Goal: Task Accomplishment & Management: Manage account settings

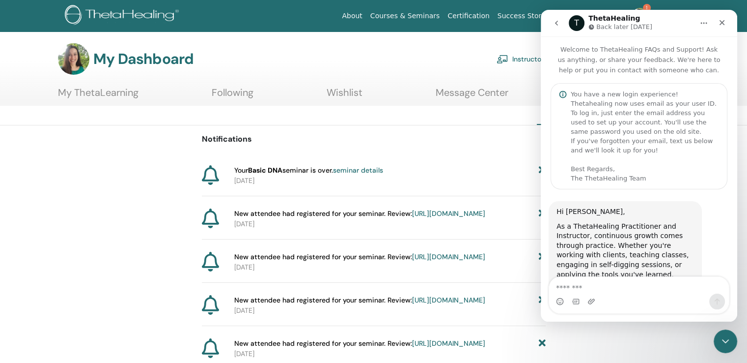
scroll to position [780, 0]
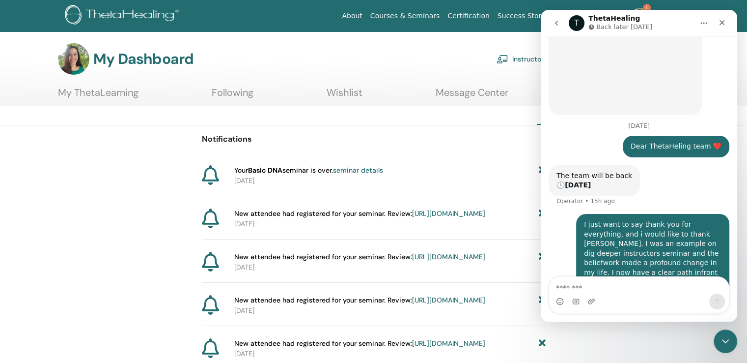
click at [294, 21] on div "About Courses & Seminars Certification Success Stories Resources Store 1 AŽ Anj…" at bounding box center [442, 15] width 504 height 31
click at [644, 4] on link "1" at bounding box center [645, 15] width 40 height 31
click at [725, 20] on icon "Close" at bounding box center [722, 23] width 8 height 8
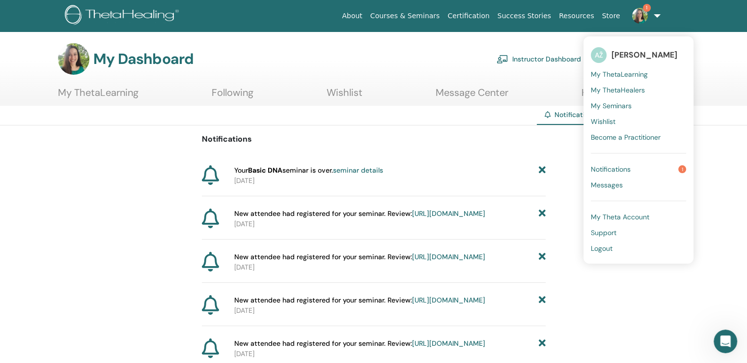
click at [637, 14] on img at bounding box center [640, 16] width 16 height 16
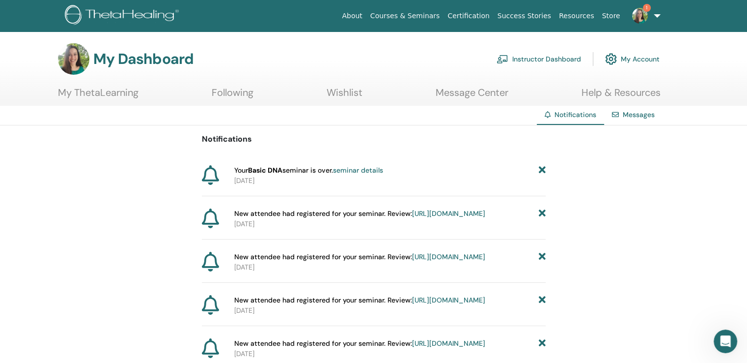
click at [636, 24] on link "1" at bounding box center [645, 15] width 40 height 31
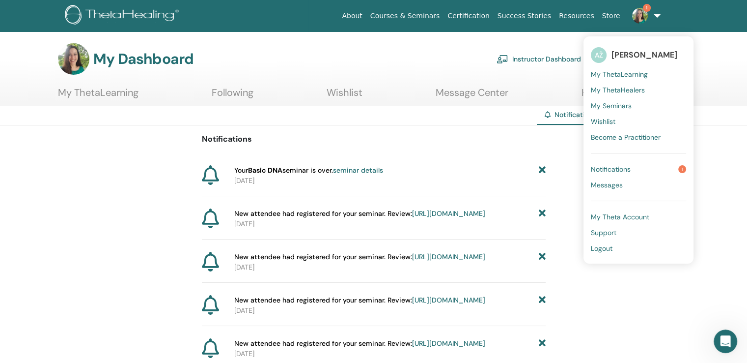
click at [633, 173] on link "Notifications 1" at bounding box center [638, 169] width 95 height 16
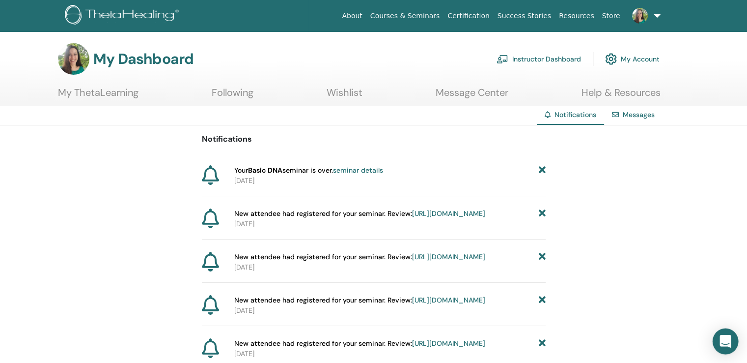
click at [733, 348] on div "Open Intercom Messenger" at bounding box center [726, 341] width 26 height 26
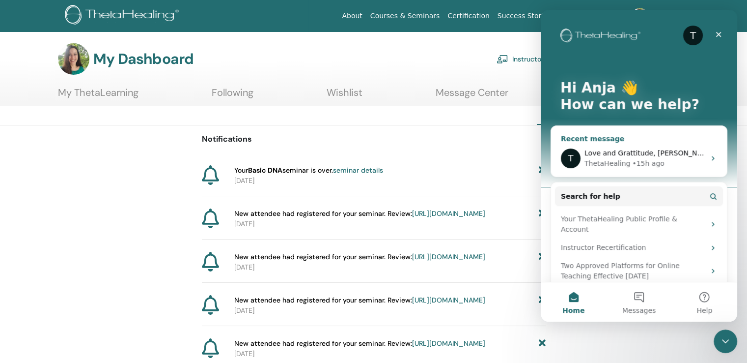
click at [654, 156] on span "Love and Grattitude, Anja" at bounding box center [650, 153] width 130 height 8
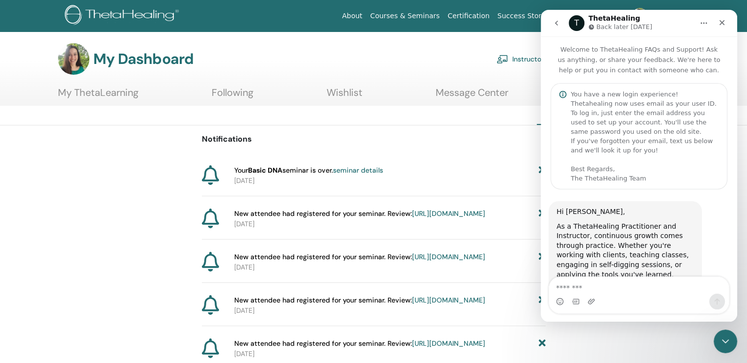
scroll to position [780, 0]
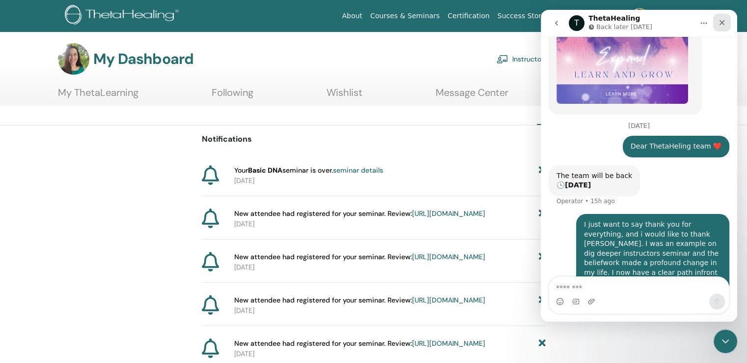
click at [721, 22] on icon "Close" at bounding box center [722, 23] width 8 height 8
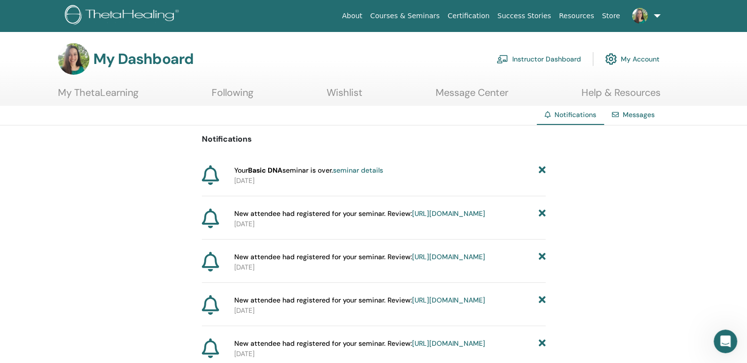
click at [545, 58] on link "Instructor Dashboard" at bounding box center [539, 59] width 85 height 22
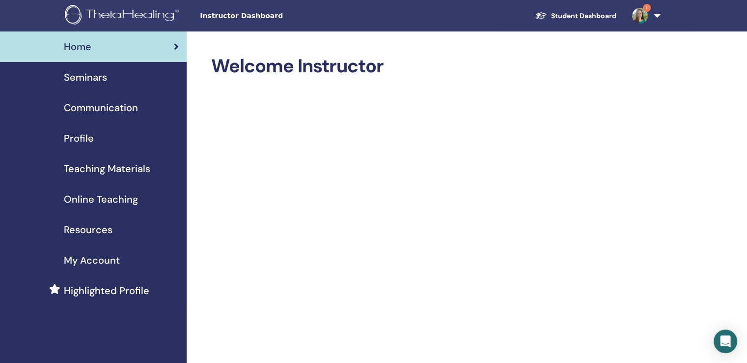
click at [102, 73] on span "Seminars" at bounding box center [85, 77] width 43 height 15
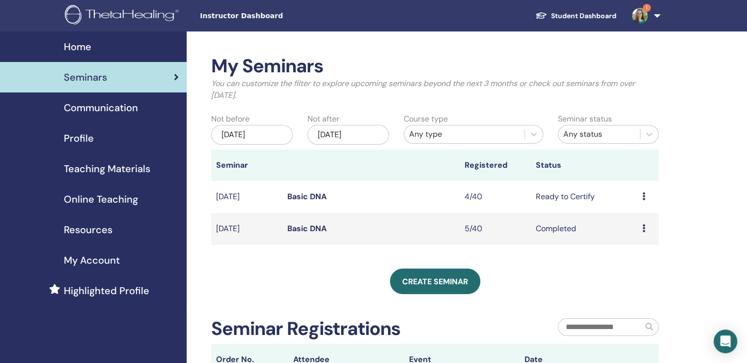
click at [643, 197] on icon at bounding box center [644, 196] width 3 height 8
click at [303, 196] on link "Basic DNA" at bounding box center [306, 196] width 39 height 10
click at [301, 197] on link "Basic DNA" at bounding box center [306, 196] width 39 height 10
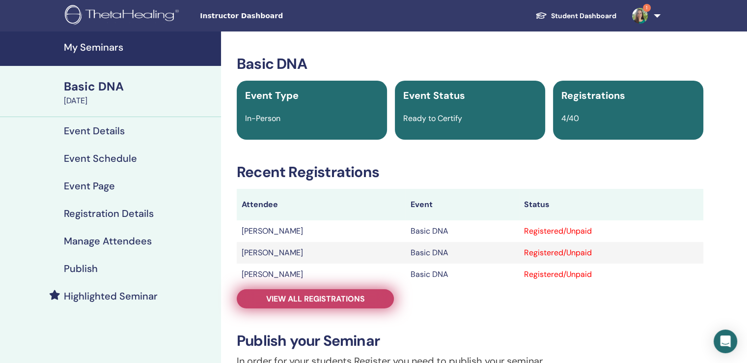
click at [355, 296] on span "View all registrations" at bounding box center [315, 298] width 99 height 10
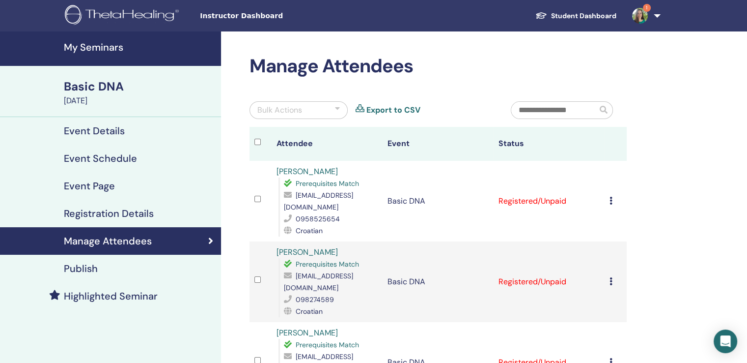
click at [144, 187] on div "Event Page" at bounding box center [110, 186] width 205 height 12
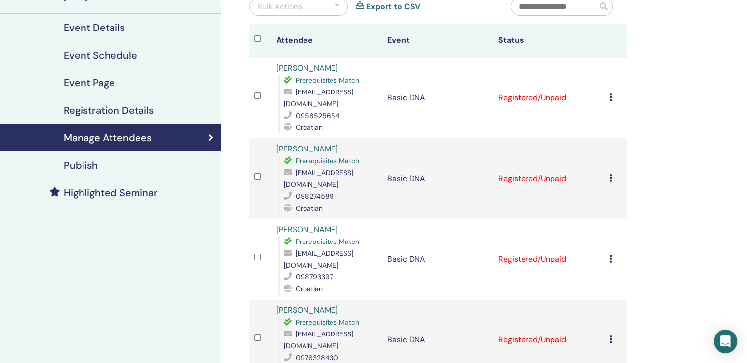
scroll to position [104, 0]
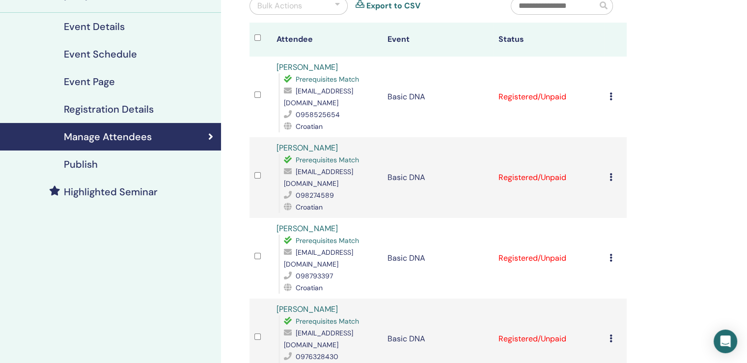
click at [611, 254] on icon at bounding box center [611, 258] width 3 height 8
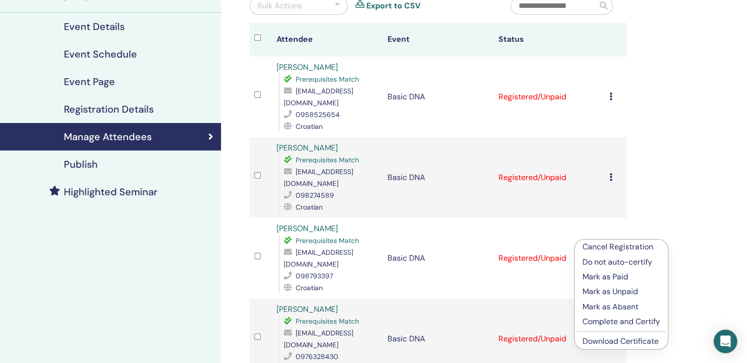
click at [607, 323] on p "Complete and Certify" at bounding box center [622, 321] width 78 height 12
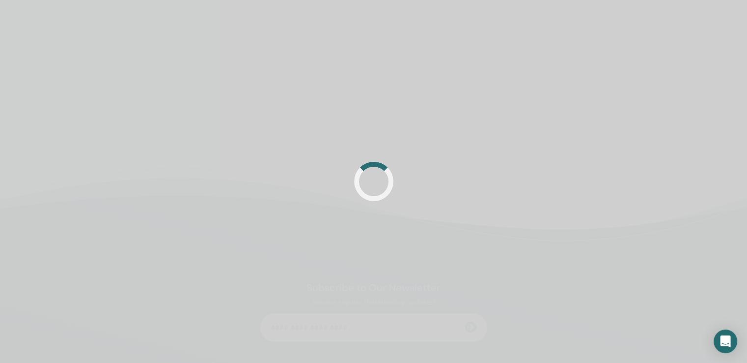
scroll to position [104, 0]
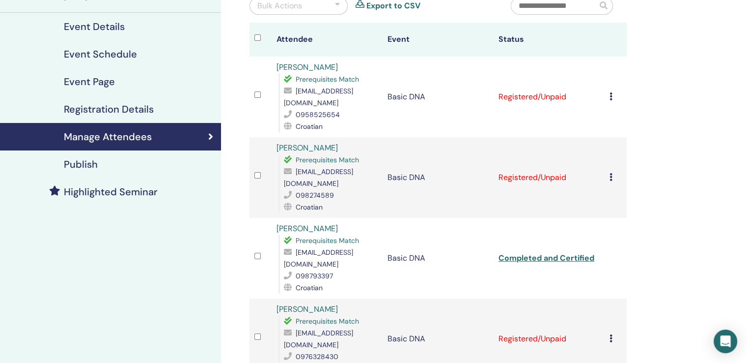
click at [610, 334] on icon at bounding box center [611, 338] width 3 height 8
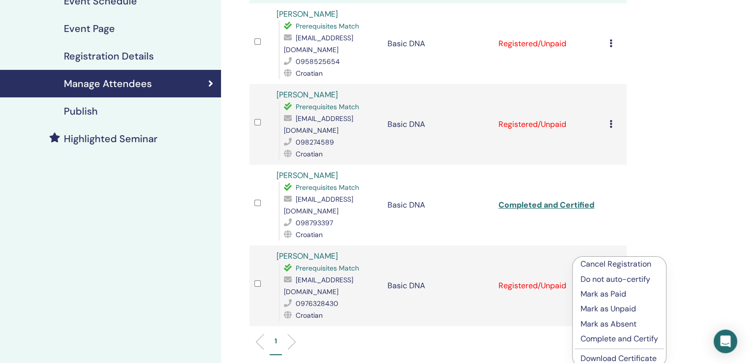
scroll to position [158, 0]
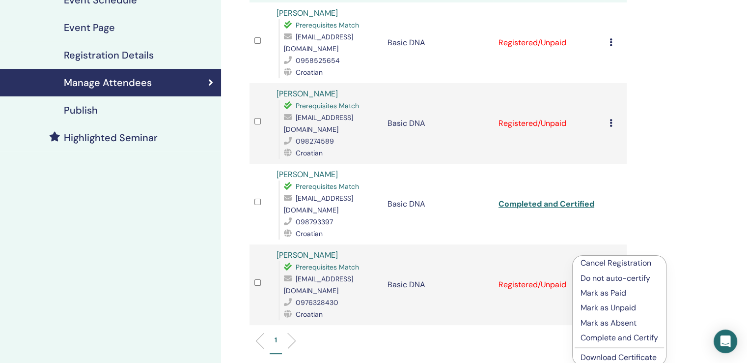
click at [649, 335] on p "Complete and Certify" at bounding box center [620, 338] width 78 height 12
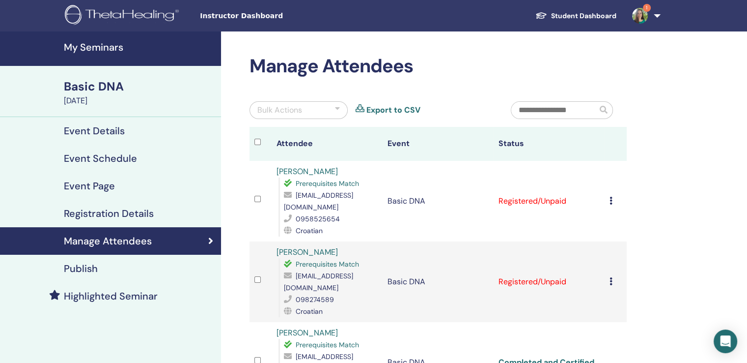
click at [610, 277] on icon at bounding box center [611, 281] width 3 height 8
click at [608, 352] on p "Complete and Certify" at bounding box center [621, 349] width 78 height 12
click at [608, 195] on td "Cancel Registration Do not auto-certify Mark as Paid Mark as Unpaid Mark as Abs…" at bounding box center [616, 201] width 22 height 81
click at [611, 197] on icon at bounding box center [611, 201] width 3 height 8
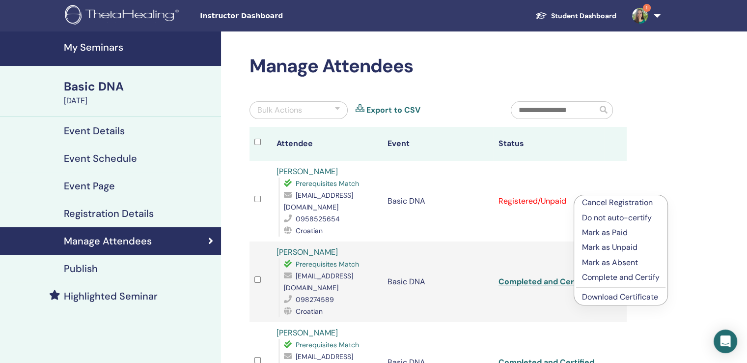
click at [603, 277] on p "Complete and Certify" at bounding box center [621, 277] width 78 height 12
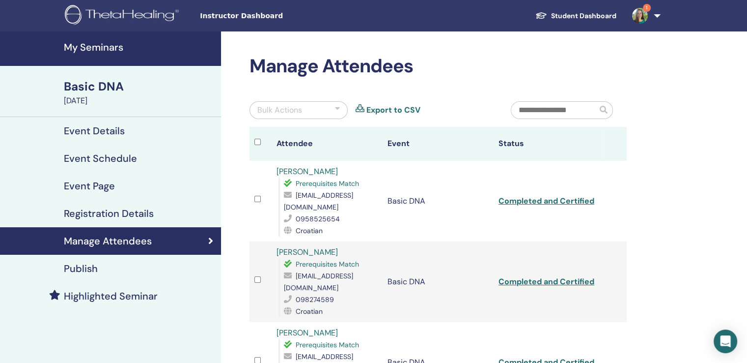
click at [639, 11] on img at bounding box center [640, 16] width 16 height 16
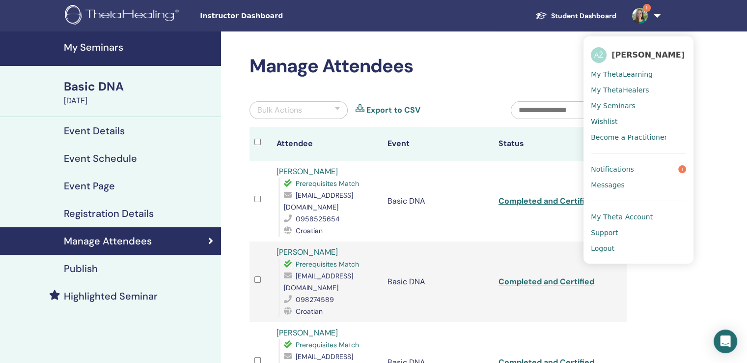
click at [615, 174] on link "Notifications 1" at bounding box center [638, 169] width 95 height 16
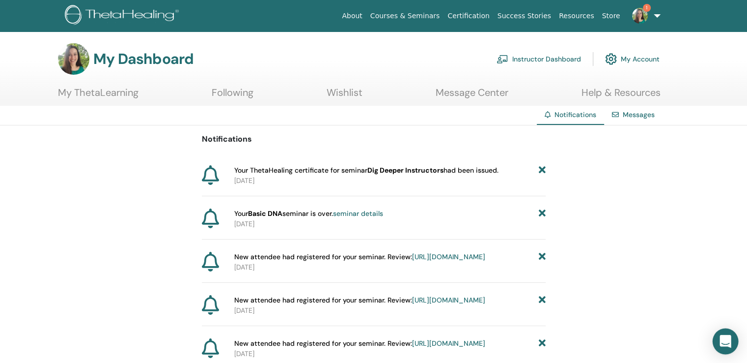
click at [720, 338] on icon "Open Intercom Messenger" at bounding box center [725, 341] width 13 height 13
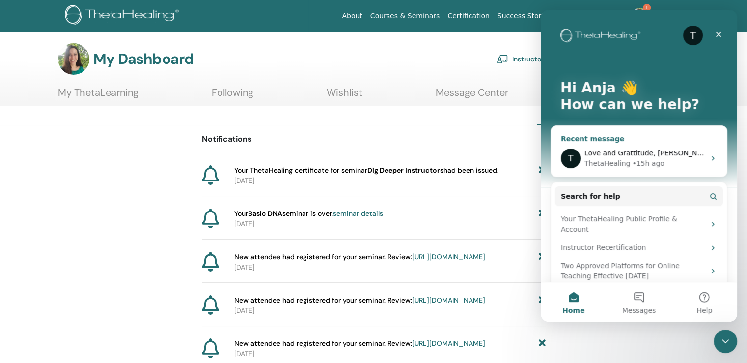
click at [642, 163] on div "• 15h ago" at bounding box center [648, 163] width 32 height 10
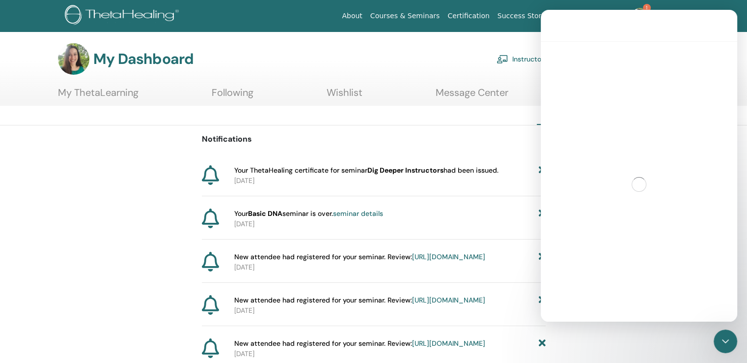
scroll to position [780, 0]
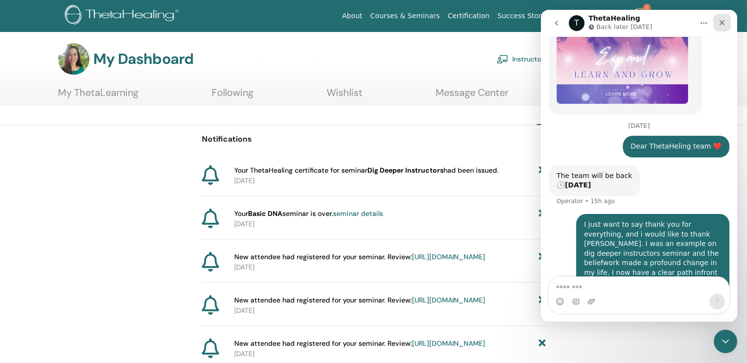
click at [720, 20] on icon "Close" at bounding box center [722, 22] width 5 height 5
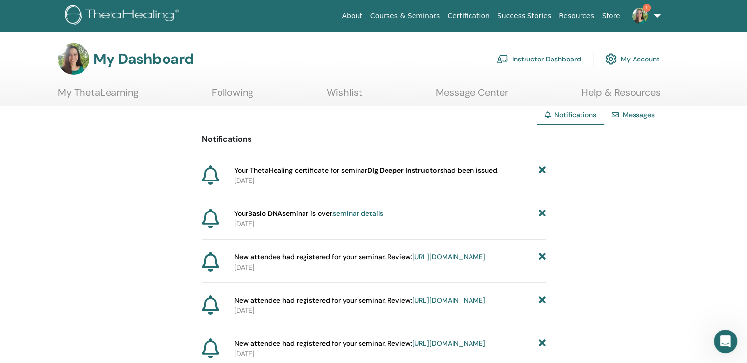
click at [441, 185] on div "Your ThetaHealing certificate for seminar Dig Deeper Instructors had been issue…" at bounding box center [374, 180] width 344 height 31
click at [613, 17] on link "Store" at bounding box center [611, 16] width 26 height 18
